Goal: Use online tool/utility: Use online tool/utility

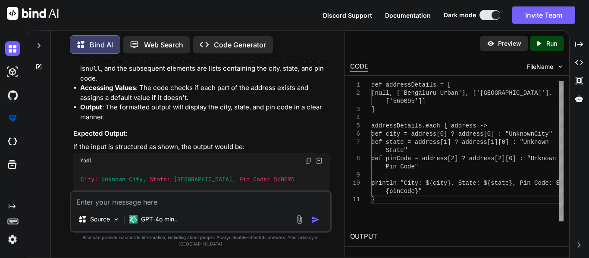
scroll to position [3045, 0]
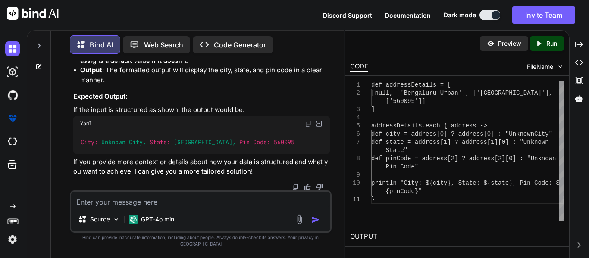
click at [131, 208] on textarea at bounding box center [200, 200] width 259 height 16
paste textarea "addressStringList.add([ 'Building ID': address['Building ID'], 'Building Name':…"
type textarea "addressStringList.add([ 'Building ID': address['Building ID'], 'Building Name':…"
type textarea "x"
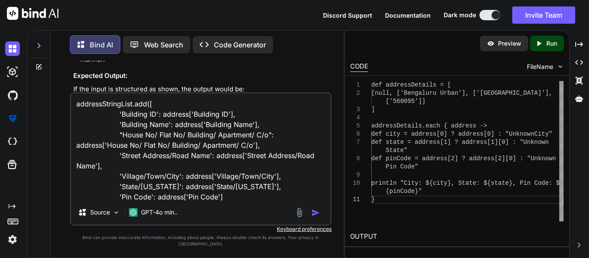
scroll to position [11, 0]
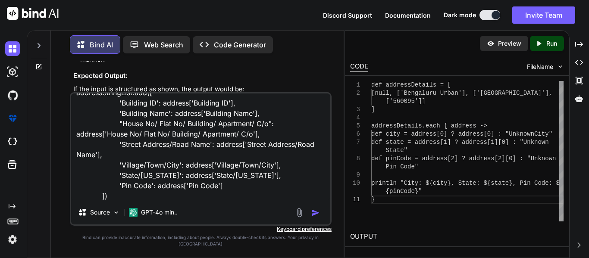
type textarea "addressStringList.add([ 'Building ID': address['Building ID'], 'Building Name':…"
type textarea "x"
type textarea "addressStringList.add([ 'Building ID': address['Building ID'], 'Building Name':…"
type textarea "x"
type textarea "addressStringList.add([ 'Building ID': address['Building ID'], 'Building Name':…"
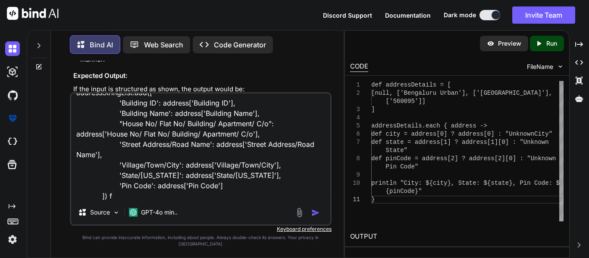
type textarea "x"
type textarea "addressStringList.add([ 'Building ID': address['Building ID'], 'Building Name':…"
type textarea "x"
type textarea "addressStringList.add([ 'Building ID': address['Building ID'], 'Building Name':…"
type textarea "x"
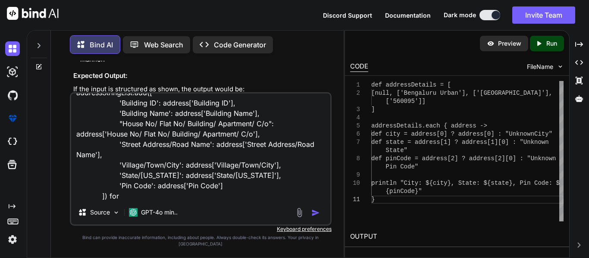
type textarea "addressStringList.add([ 'Building ID': address['Building ID'], 'Building Name':…"
type textarea "x"
type textarea "addressStringList.add([ 'Building ID': address['Building ID'], 'Building Name':…"
type textarea "x"
type textarea "addressStringList.add([ 'Building ID': address['Building ID'], 'Building Name':…"
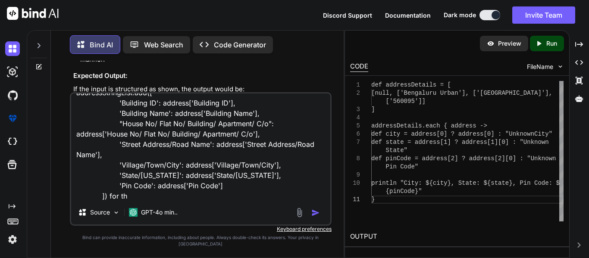
type textarea "x"
type textarea "addressStringList.add([ 'Building ID': address['Building ID'], 'Building Name':…"
type textarea "x"
type textarea "addressStringList.add([ 'Building ID': address['Building ID'], 'Building Name':…"
type textarea "x"
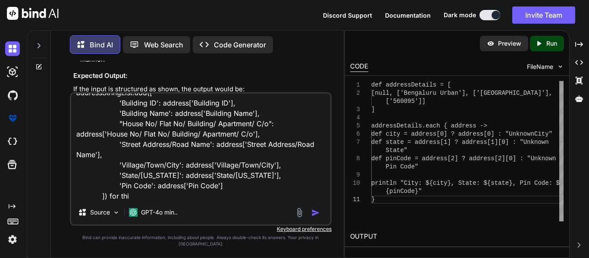
type textarea "addressStringList.add([ 'Building ID': address['Building ID'], 'Building Name':…"
type textarea "x"
type textarea "addressStringList.add([ 'Building ID': address['Building ID'], 'Building Name':…"
type textarea "x"
type textarea "addressStringList.add([ 'Building ID': address['Building ID'], 'Building Name':…"
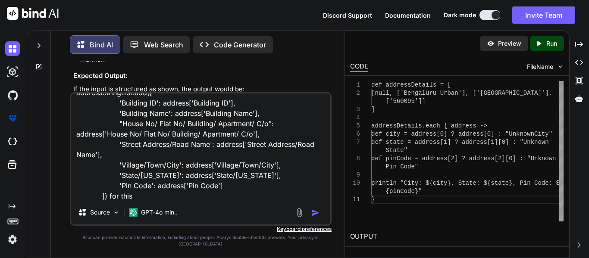
type textarea "x"
type textarea "addressStringList.add([ 'Building ID': address['Building ID'], 'Building Name':…"
type textarea "x"
type textarea "addressStringList.add([ 'Building ID': address['Building ID'], 'Building Name':…"
type textarea "x"
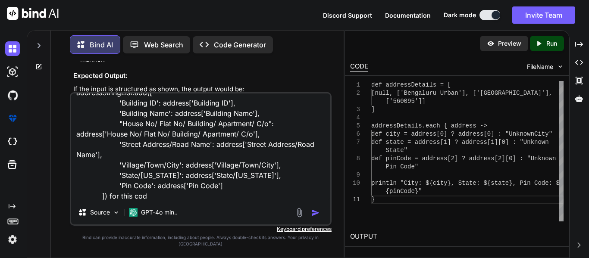
type textarea "addressStringList.add([ 'Building ID': address['Building ID'], 'Building Name':…"
type textarea "x"
type textarea "addressStringList.add([ 'Building ID': address['Building ID'], 'Building Name':…"
type textarea "x"
type textarea "addressStringList.add([ 'Building ID': address['Building ID'], 'Building Name':…"
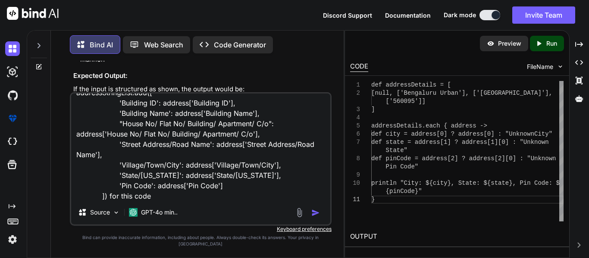
type textarea "x"
type textarea "addressStringList.add([ 'Building ID': address['Building ID'], 'Building Name':…"
type textarea "x"
type textarea "addressStringList.add([ 'Building ID': address['Building ID'], 'Building Name':…"
type textarea "x"
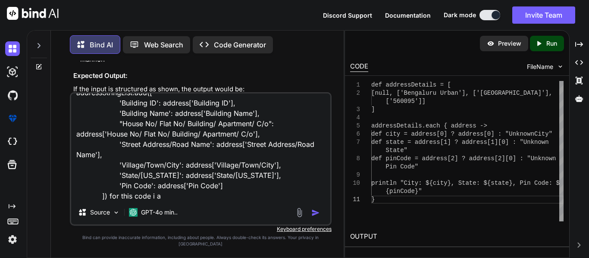
type textarea "addressStringList.add([ 'Building ID': address['Building ID'], 'Building Name':…"
type textarea "x"
type textarea "addressStringList.add([ 'Building ID': address['Building ID'], 'Building Name':…"
type textarea "x"
type textarea "addressStringList.add([ 'Building ID': address['Building ID'], 'Building Name':…"
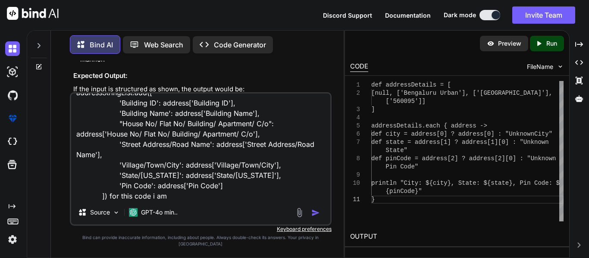
type textarea "x"
type textarea "addressStringList.add([ 'Building ID': address['Building ID'], 'Building Name':…"
type textarea "x"
type textarea "addressStringList.add([ 'Building ID': address['Building ID'], 'Building Name':…"
type textarea "x"
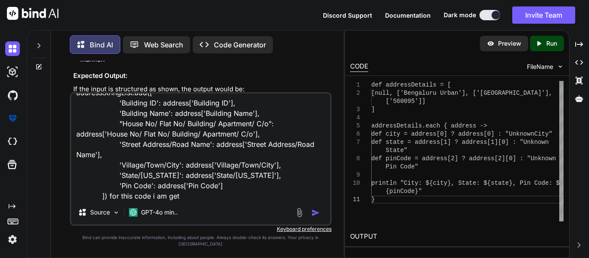
type textarea "addressStringList.add([ 'Building ID': address['Building ID'], 'Building Name':…"
type textarea "x"
type textarea "addressStringList.add([ 'Building ID': address['Building ID'], 'Building Name':…"
type textarea "x"
type textarea "addressStringList.add([ 'Building ID': address['Building ID'], 'Building Name':…"
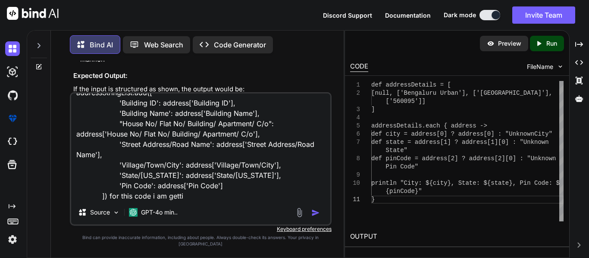
type textarea "x"
type textarea "addressStringList.add([ 'Building ID': address['Building ID'], 'Building Name':…"
type textarea "x"
type textarea "addressStringList.add([ 'Building ID': address['Building ID'], 'Building Name':…"
type textarea "x"
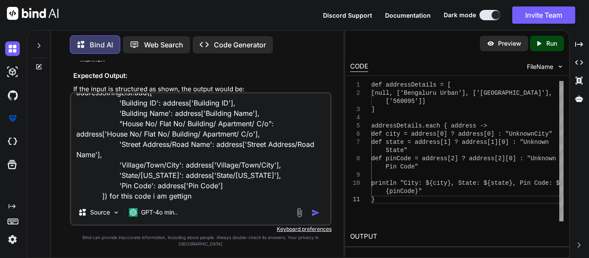
type textarea "addressStringList.add([ 'Building ID': address['Building ID'], 'Building Name':…"
type textarea "x"
type textarea "addressStringList.add([ 'Building ID': address['Building ID'], 'Building Name':…"
type textarea "x"
type textarea "addressStringList.add([ 'Building ID': address['Building ID'], 'Building Name':…"
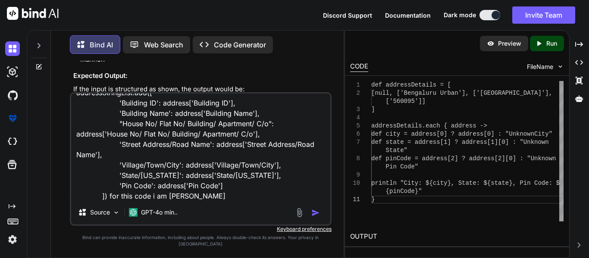
type textarea "x"
type textarea "addressStringList.add([ 'Building ID': address['Building ID'], 'Building Name':…"
type textarea "x"
type textarea "addressStringList.add([ 'Building ID': address['Building ID'], 'Building Name':…"
type textarea "x"
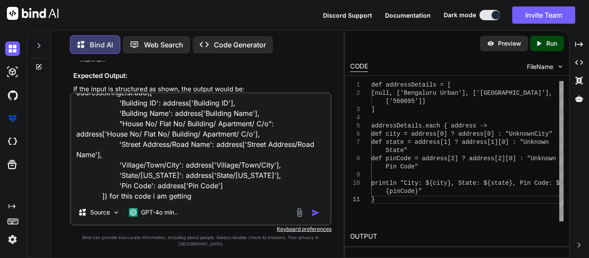
type textarea "addressStringList.add([ 'Building ID': address['Building ID'], 'Building Name':…"
type textarea "x"
type textarea "addressStringList.add([ 'Building ID': address['Building ID'], 'Building Name':…"
type textarea "x"
type textarea "addressStringList.add([ 'Building ID': address['Building ID'], 'Building Name':…"
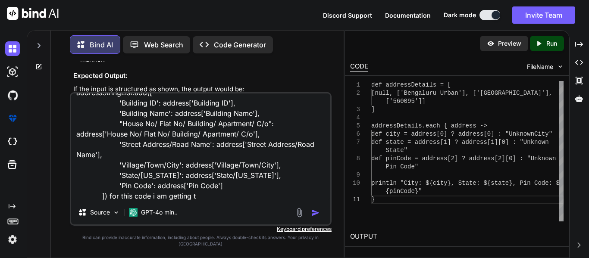
type textarea "x"
type textarea "addressStringList.add([ 'Building ID': address['Building ID'], 'Building Name':…"
type textarea "x"
type textarea "addressStringList.add([ 'Building ID': address['Building ID'], 'Building Name':…"
type textarea "x"
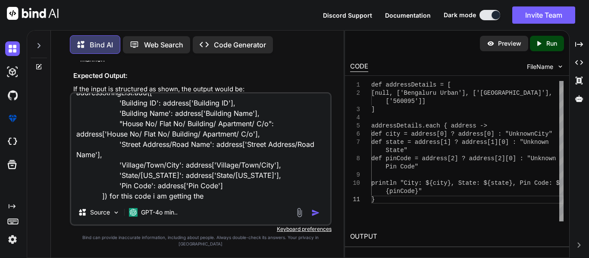
type textarea "addressStringList.add([ 'Building ID': address['Building ID'], 'Building Name':…"
type textarea "x"
type textarea "addressStringList.add([ 'Building ID': address['Building ID'], 'Building Name':…"
type textarea "x"
type textarea "addressStringList.add([ 'Building ID': address['Building ID'], 'Building Name':…"
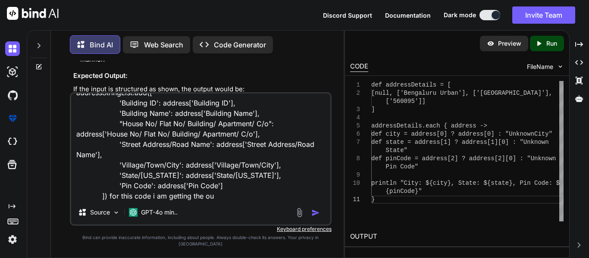
type textarea "x"
type textarea "addressStringList.add([ 'Building ID': address['Building ID'], 'Building Name':…"
type textarea "x"
type textarea "addressStringList.add([ 'Building ID': address['Building ID'], 'Building Name':…"
type textarea "x"
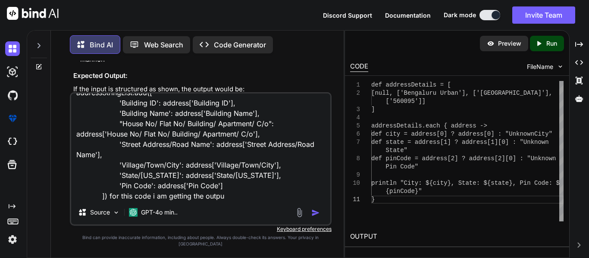
type textarea "addressStringList.add([ 'Building ID': address['Building ID'], 'Building Name':…"
type textarea "x"
type textarea "addressStringList.add([ 'Building ID': address['Building ID'], 'Building Name':…"
type textarea "x"
type textarea "addressStringList.add([ 'Building ID': address['Building ID'], 'Building Name':…"
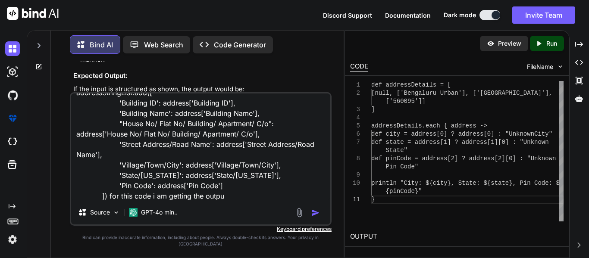
type textarea "x"
type textarea "addressStringList.add([ 'Building ID': address['Building ID'], 'Building Name':…"
type textarea "x"
type textarea "addressStringList.add([ 'Building ID': address['Building ID'], 'Building Name':…"
type textarea "x"
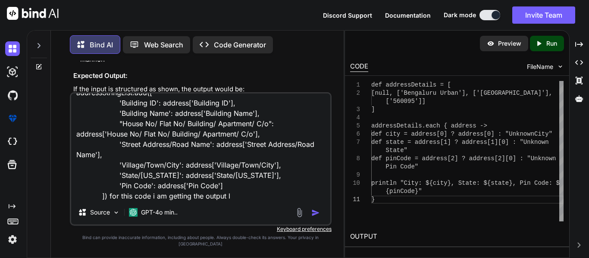
type textarea "addressStringList.add([ 'Building ID': address['Building ID'], 'Building Name':…"
type textarea "x"
type textarea "addressStringList.add([ 'Building ID': address['Building ID'], 'Building Name':…"
type textarea "x"
type textarea "addressStringList.add([ 'Building ID': address['Building ID'], 'Building Name':…"
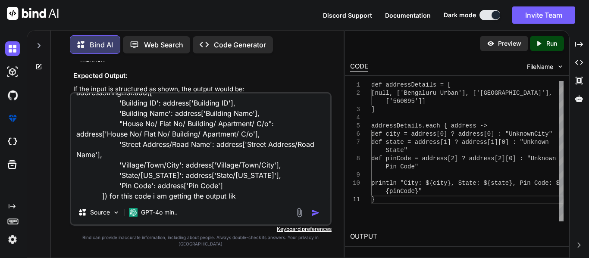
type textarea "x"
type textarea "addressStringList.add([ 'Building ID': address['Building ID'], 'Building Name':…"
type textarea "x"
type textarea "addressStringList.add([ 'Building ID': address['Building ID'], 'Building Name':…"
type textarea "x"
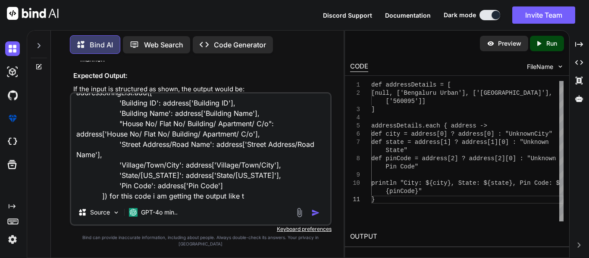
type textarea "addressStringList.add([ 'Building ID': address['Building ID'], 'Building Name':…"
type textarea "x"
type textarea "addressStringList.add([ 'Building ID': address['Building ID'], 'Building Name':…"
type textarea "x"
type textarea "addressStringList.add([ 'Building ID': address['Building ID'], 'Building Name':…"
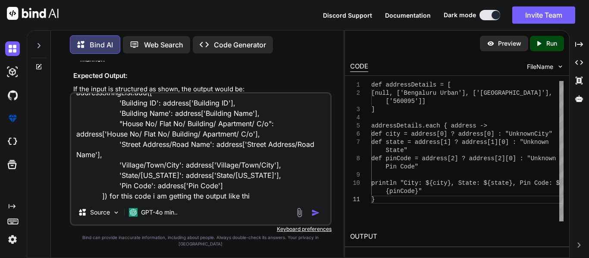
type textarea "x"
type textarea "addressStringList.add([ 'Building ID': address['Building ID'], 'Building Name':…"
type textarea "x"
paste textarea "[[Building ID:[], Building Name:[Hydra Club & Kitchen], House No/ Flat No/ Buil…"
type textarea "addressStringList.add([ 'Building ID': address['Building ID'], 'Building Name':…"
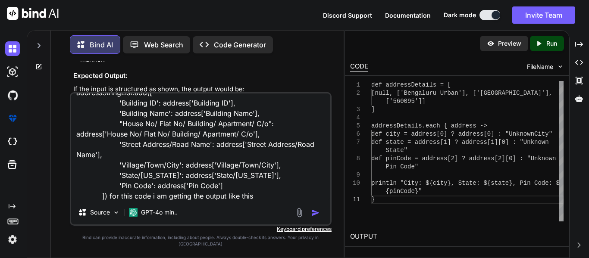
type textarea "x"
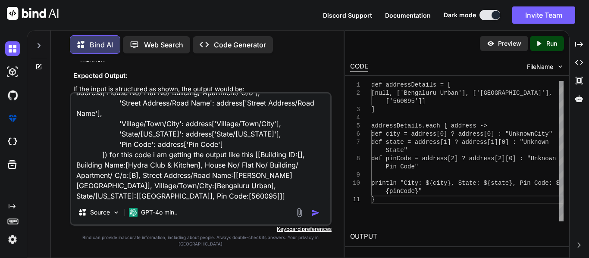
type textarea "addressStringList.add([ 'Building ID': address['Building ID'], 'Building Name':…"
type textarea "x"
type textarea "addressStringList.add([ 'Building ID': address['Building ID'], 'Building Name':…"
type textarea "x"
type textarea "addressStringList.add([ 'Building ID': address['Building ID'], 'Building Name':…"
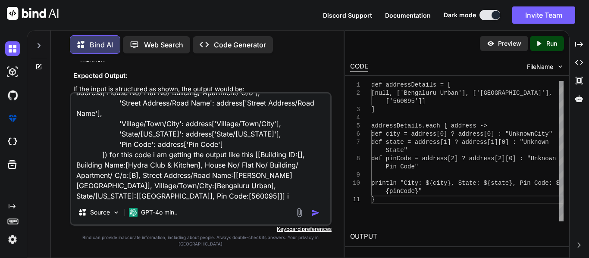
type textarea "x"
type textarea "addressStringList.add([ 'Building ID': address['Building ID'], 'Building Name':…"
type textarea "x"
type textarea "addressStringList.add([ 'Building ID': address['Building ID'], 'Building Name':…"
type textarea "x"
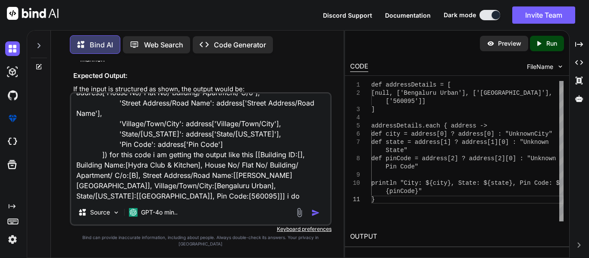
type textarea "addressStringList.add([ 'Building ID': address['Building ID'], 'Building Name':…"
type textarea "x"
type textarea "addressStringList.add([ 'Building ID': address['Building ID'], 'Building Name':…"
type textarea "x"
type textarea "addressStringList.add([ 'Building ID': address['Building ID'], 'Building Name':…"
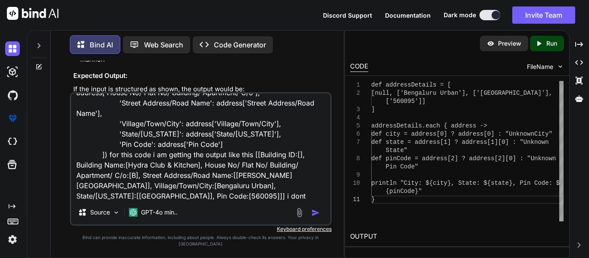
type textarea "x"
type textarea "addressStringList.add([ 'Building ID': address['Building ID'], 'Building Name':…"
type textarea "x"
type textarea "addressStringList.add([ 'Building ID': address['Building ID'], 'Building Name':…"
type textarea "x"
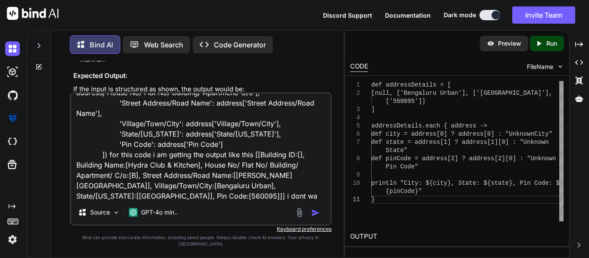
type textarea "addressStringList.add([ 'Building ID': address['Building ID'], 'Building Name':…"
type textarea "x"
type textarea "addressStringList.add([ 'Building ID': address['Building ID'], 'Building Name':…"
type textarea "x"
type textarea "addressStringList.add([ 'Building ID': address['Building ID'], 'Building Name':…"
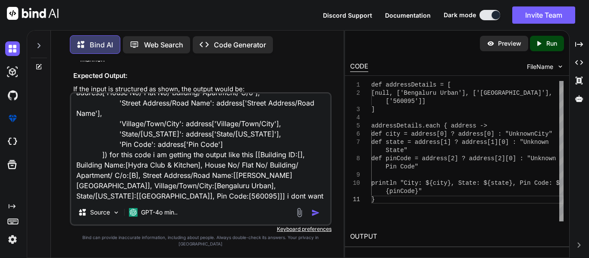
type textarea "x"
type textarea "addressStringList.add([ 'Building ID': address['Building ID'], 'Building Name':…"
type textarea "x"
type textarea "addressStringList.add([ 'Building ID': address['Building ID'], 'Building Name':…"
type textarea "x"
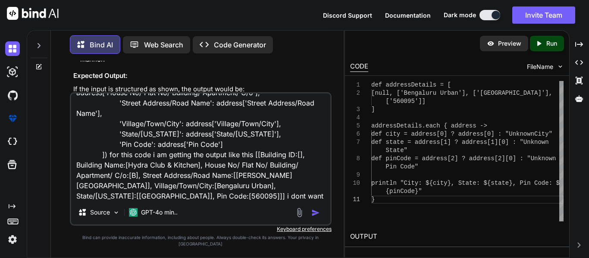
type textarea "addressStringList.add([ 'Building ID': address['Building ID'], 'Building Name':…"
type textarea "x"
type textarea "addressStringList.add([ 'Building ID': address['Building ID'], 'Building Name':…"
type textarea "x"
type textarea "addressStringList.add([ 'Building ID': address['Building ID'], 'Building Name':…"
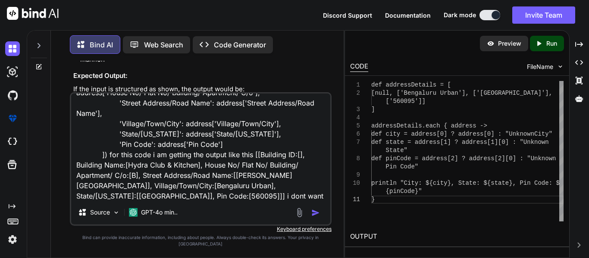
type textarea "x"
type textarea "addressStringList.add([ 'Building ID': address['Building ID'], 'Building Name':…"
type textarea "x"
type textarea "addressStringList.add([ 'Building ID': address['Building ID'], 'Building Name':…"
type textarea "x"
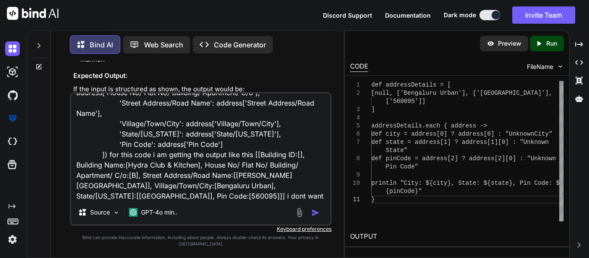
type textarea "addressStringList.add([ 'Building ID': address['Building ID'], 'Building Name':…"
type textarea "x"
type textarea "addressStringList.add([ 'Building ID': address['Building ID'], 'Building Name':…"
type textarea "x"
type textarea "addressStringList.add([ 'Building ID': address['Building ID'], 'Building Name':…"
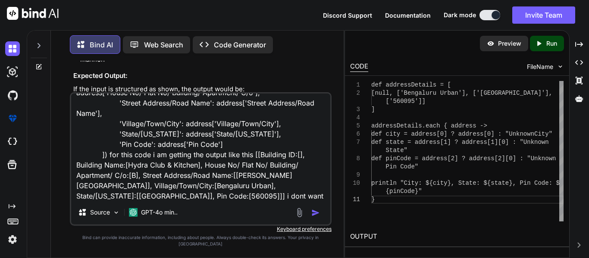
type textarea "x"
type textarea "addressStringList.add([ 'Building ID': address['Building ID'], 'Building Name':…"
type textarea "x"
type textarea "addressStringList.add([ 'Building ID': address['Building ID'], 'Building Name':…"
type textarea "x"
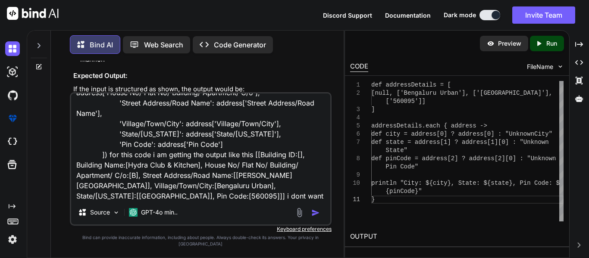
type textarea "addressStringList.add([ 'Building ID': address['Building ID'], 'Building Name':…"
type textarea "x"
type textarea "addressStringList.add([ 'Building ID': address['Building ID'], 'Building Name':…"
type textarea "x"
type textarea "addressStringList.add([ 'Building ID': address['Building ID'], 'Building Name':…"
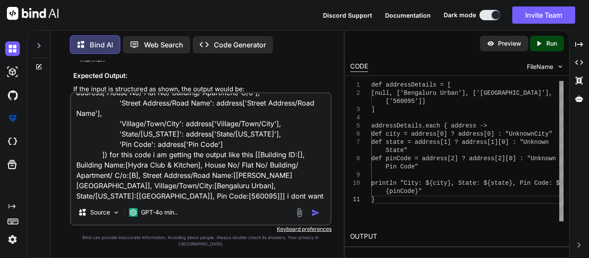
type textarea "x"
type textarea "addressStringList.add([ 'Building ID': address['Building ID'], 'Building Name':…"
type textarea "x"
type textarea "addressStringList.add([ 'Building ID': address['Building ID'], 'Building Name':…"
type textarea "x"
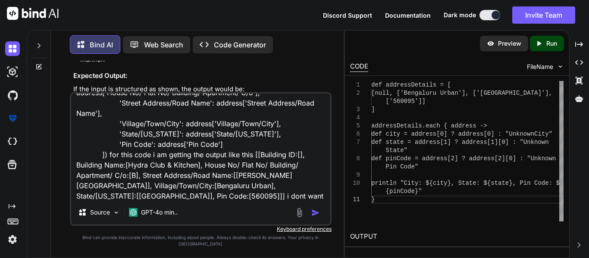
type textarea "addressStringList.add([ 'Building ID': address['Building ID'], 'Building Name':…"
type textarea "x"
type textarea "addressStringList.add([ 'Building ID': address['Building ID'], 'Building Name':…"
type textarea "x"
type textarea "addressStringList.add([ 'Building ID': address['Building ID'], 'Building Name':…"
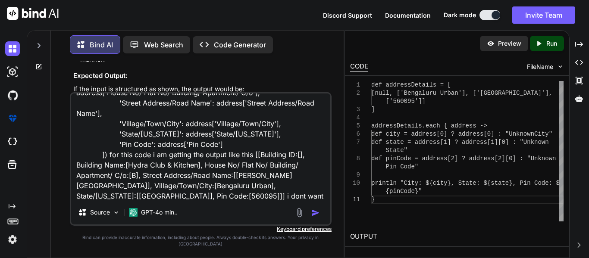
type textarea "x"
type textarea "addressStringList.add([ 'Building ID': address['Building ID'], 'Building Name':…"
type textarea "x"
type textarea "addressStringList.add([ 'Building ID': address['Building ID'], 'Building Name':…"
type textarea "x"
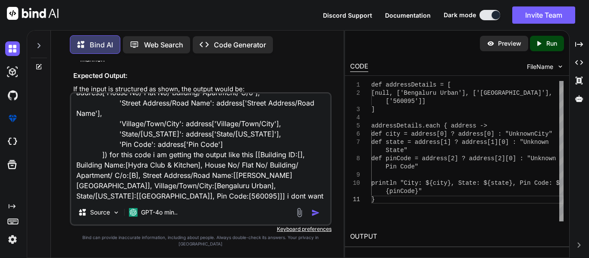
type textarea "addressStringList.add([ 'Building ID': address['Building ID'], 'Building Name':…"
type textarea "x"
type textarea "addressStringList.add([ 'Building ID': address['Building ID'], 'Building Name':…"
type textarea "x"
type textarea "addressStringList.add([ 'Building ID': address['Building ID'], 'Building Name':…"
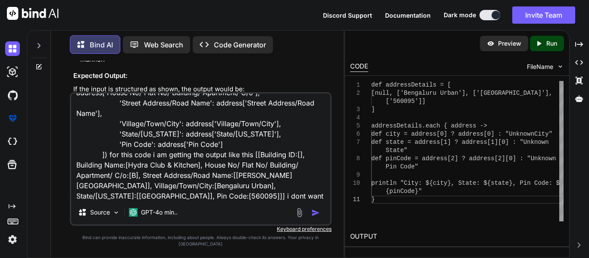
type textarea "x"
type textarea "addressStringList.add([ 'Building ID': address['Building ID'], 'Building Name':…"
type textarea "x"
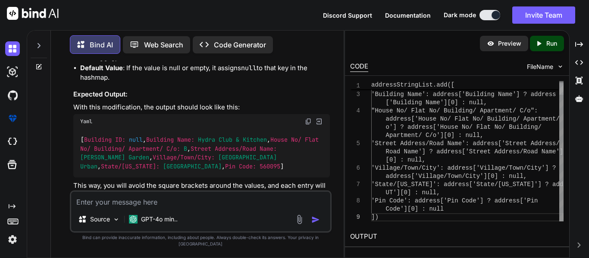
scroll to position [0, 0]
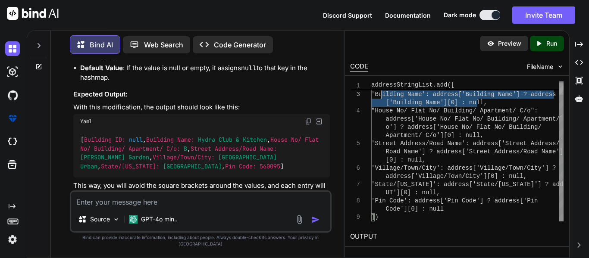
drag, startPoint x: 484, startPoint y: 104, endPoint x: 382, endPoint y: 94, distance: 102.4
click at [382, 94] on div "'Building ID': address['Building ID'] ? addres s 'Building Name': address['Buil…" at bounding box center [468, 144] width 192 height 156
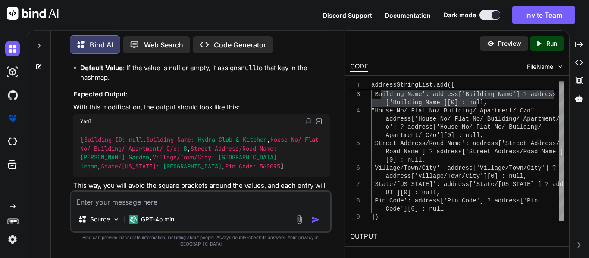
click at [154, 217] on div "Source GPT-4o min.." at bounding box center [201, 212] width 262 height 42
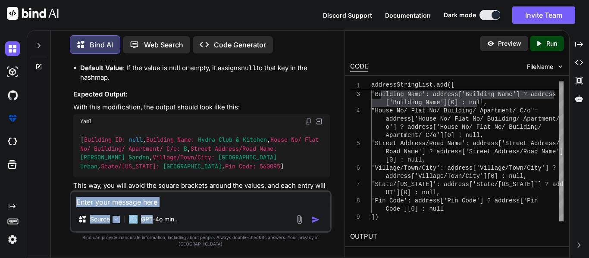
drag, startPoint x: 154, startPoint y: 216, endPoint x: 147, endPoint y: 204, distance: 13.5
click at [147, 204] on div "Source GPT-4o min.." at bounding box center [201, 212] width 262 height 42
click at [147, 204] on textarea at bounding box center [200, 200] width 259 height 16
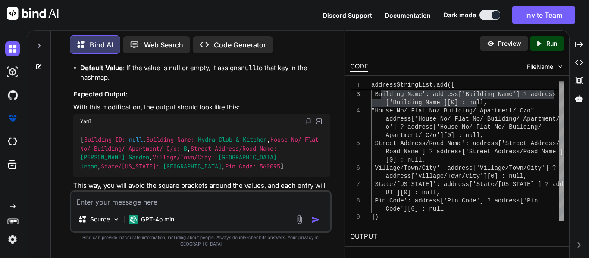
paste textarea "'Building Name': address['Building Name'] ? address['Building Name'][0] : null,"
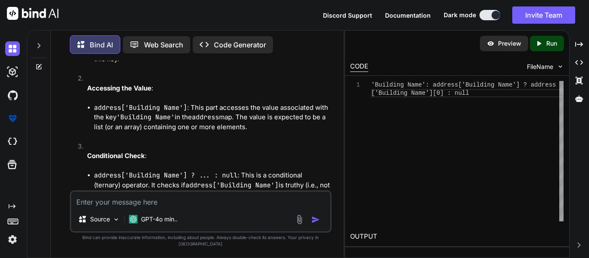
scroll to position [3998, 0]
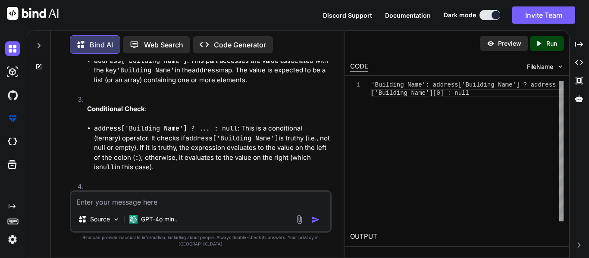
click at [169, 204] on textarea at bounding box center [200, 200] width 259 height 16
drag, startPoint x: 439, startPoint y: 93, endPoint x: 370, endPoint y: 93, distance: 69.5
click at [372, 93] on div "'Building Name': address['Building Name'] ? addres s ['Building Name'][0] : null" at bounding box center [468, 151] width 192 height 141
click at [168, 208] on textarea at bounding box center [200, 200] width 259 height 16
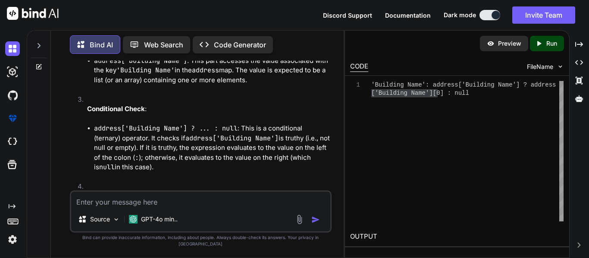
paste textarea "['Building Name'][0]"
drag, startPoint x: 129, startPoint y: 208, endPoint x: 79, endPoint y: 209, distance: 50.1
click at [79, 208] on textarea "['Building Name'][0]" at bounding box center [200, 200] width 259 height 16
click at [161, 208] on textarea "['Building Name'][0]" at bounding box center [200, 200] width 259 height 16
paste textarea "'Building Name'"
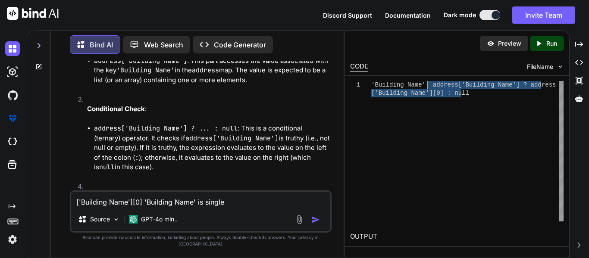
drag, startPoint x: 468, startPoint y: 93, endPoint x: 428, endPoint y: 86, distance: 40.3
click at [428, 86] on div "'Building Name': address['Building Name'] ? addres s ['Building Name'][0] : null" at bounding box center [468, 151] width 192 height 141
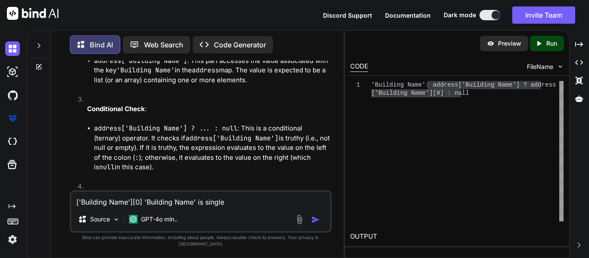
click at [229, 202] on textarea "['Building Name'][0] 'Building Name' is single" at bounding box center [200, 200] width 259 height 16
paste textarea "address['Building Name'] ? address['Building Name'][0] : null"
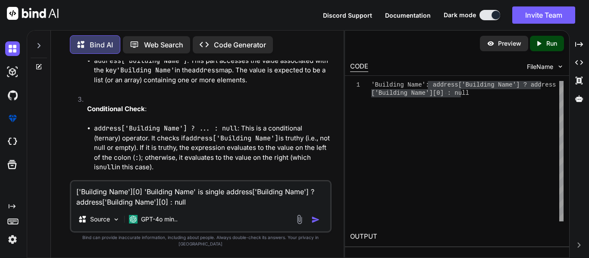
click at [158, 208] on textarea "['Building Name'][0] 'Building Name' is single address['Building Name'] ? addre…" at bounding box center [200, 195] width 259 height 26
click at [103, 208] on textarea "['Building Name'][0] 'Building Name' is single address['Building Name'] ? addre…" at bounding box center [200, 195] width 259 height 26
click at [152, 207] on textarea "['Building Name'][0] 'Building Name' is single address['Building Name'] ?.'Buil…" at bounding box center [200, 195] width 259 height 26
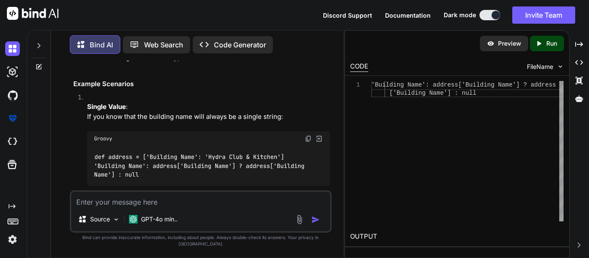
scroll to position [5052, 0]
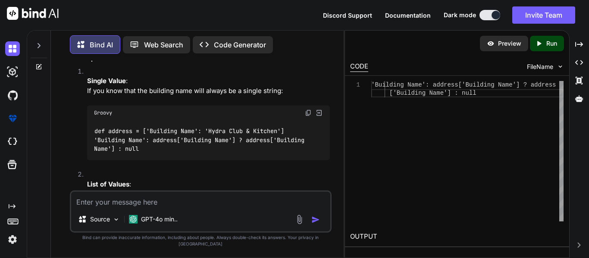
click at [149, 205] on textarea at bounding box center [200, 200] width 259 height 16
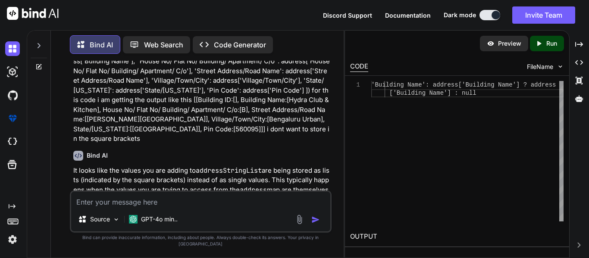
scroll to position [3190, 0]
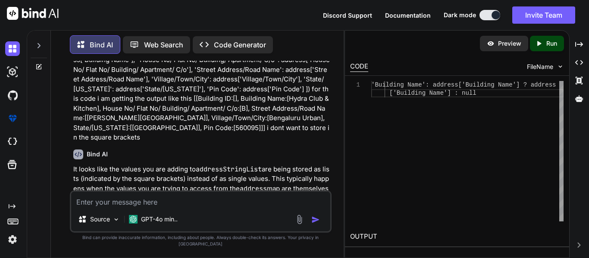
paste textarea "'Building ID': address['Building ID'],"
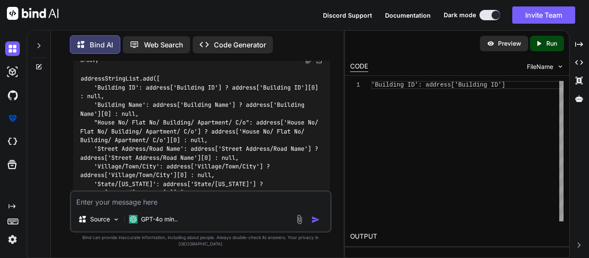
scroll to position [3366, 0]
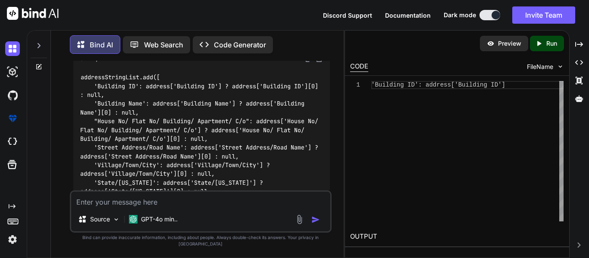
click at [319, 63] on img at bounding box center [319, 59] width 8 height 8
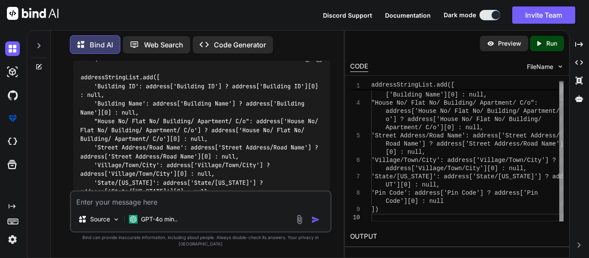
scroll to position [0, 0]
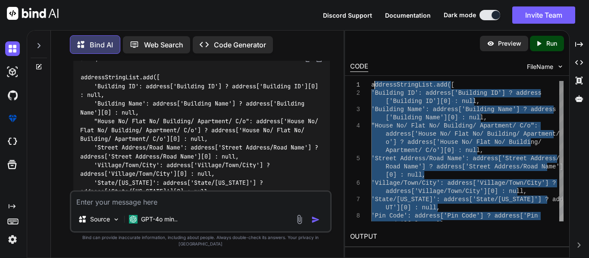
drag, startPoint x: 380, startPoint y: 211, endPoint x: 374, endPoint y: 82, distance: 129.6
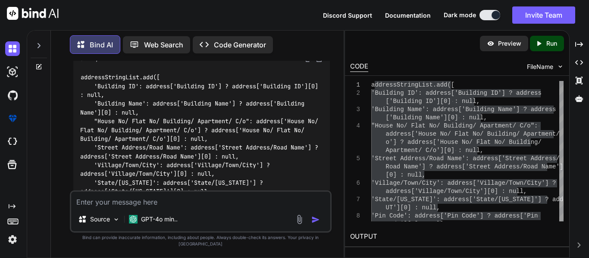
click at [205, 206] on textarea at bounding box center [200, 200] width 259 height 16
paste textarea "[[Building ID:, Building Name:Hydra Club & Kitchen, House No/ Flat No/ Building…"
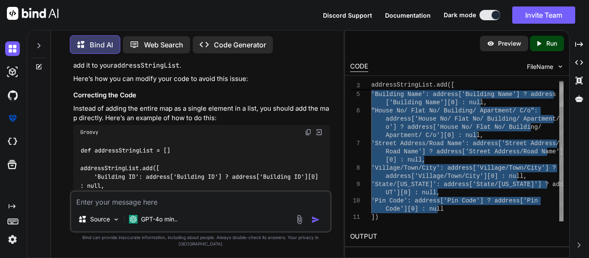
drag, startPoint x: 383, startPoint y: 108, endPoint x: 444, endPoint y: 209, distance: 117.7
click at [444, 209] on div "'Building ID': address['Building ID'] ? addres s ['Building ID'][0] : null, 'Bu…" at bounding box center [468, 136] width 192 height 172
